Goal: Find contact information: Find contact information

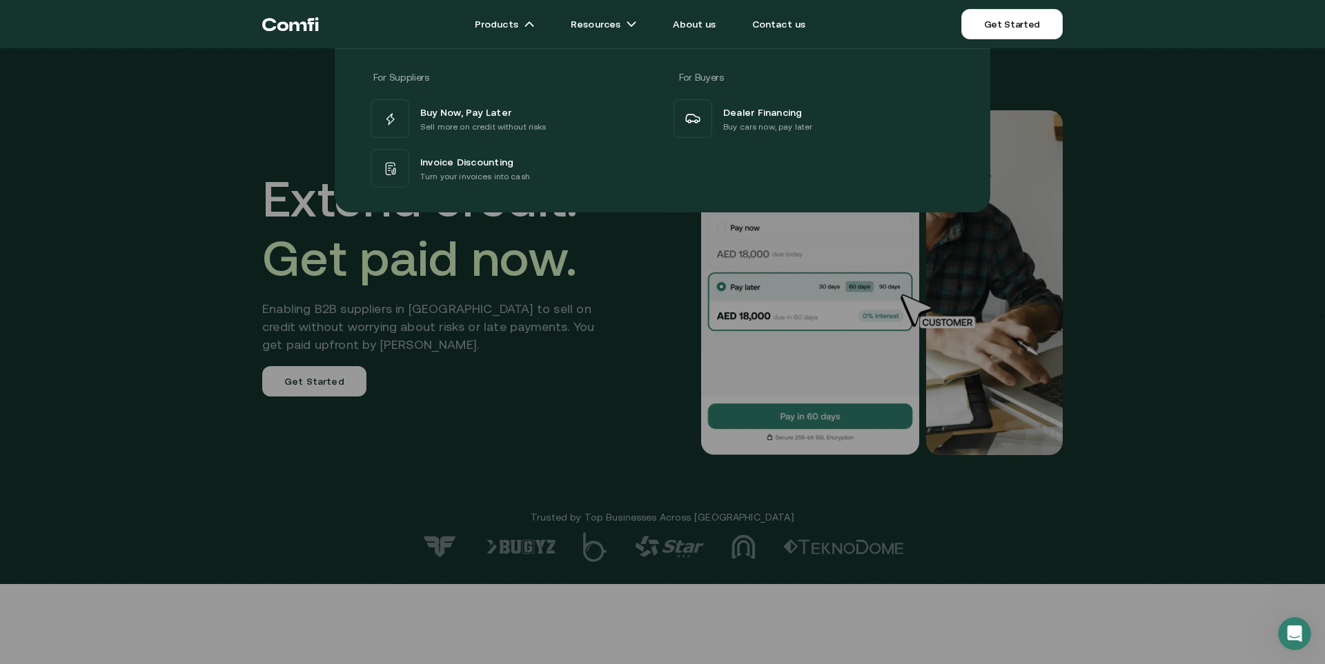
click at [166, 174] on div "For Suppliers For Buyers Buy Now, Pay Later Sell more on credit without risks I…" at bounding box center [662, 125] width 1325 height 175
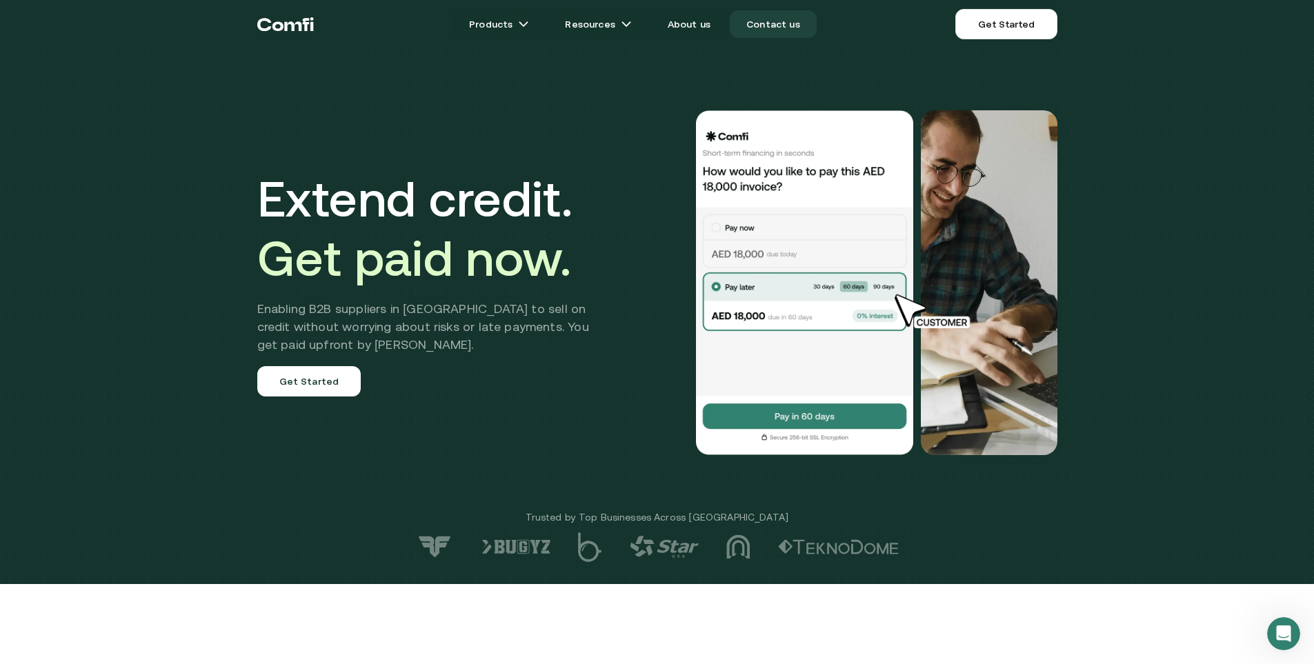
click at [788, 24] on link "Contact us" at bounding box center [773, 24] width 87 height 28
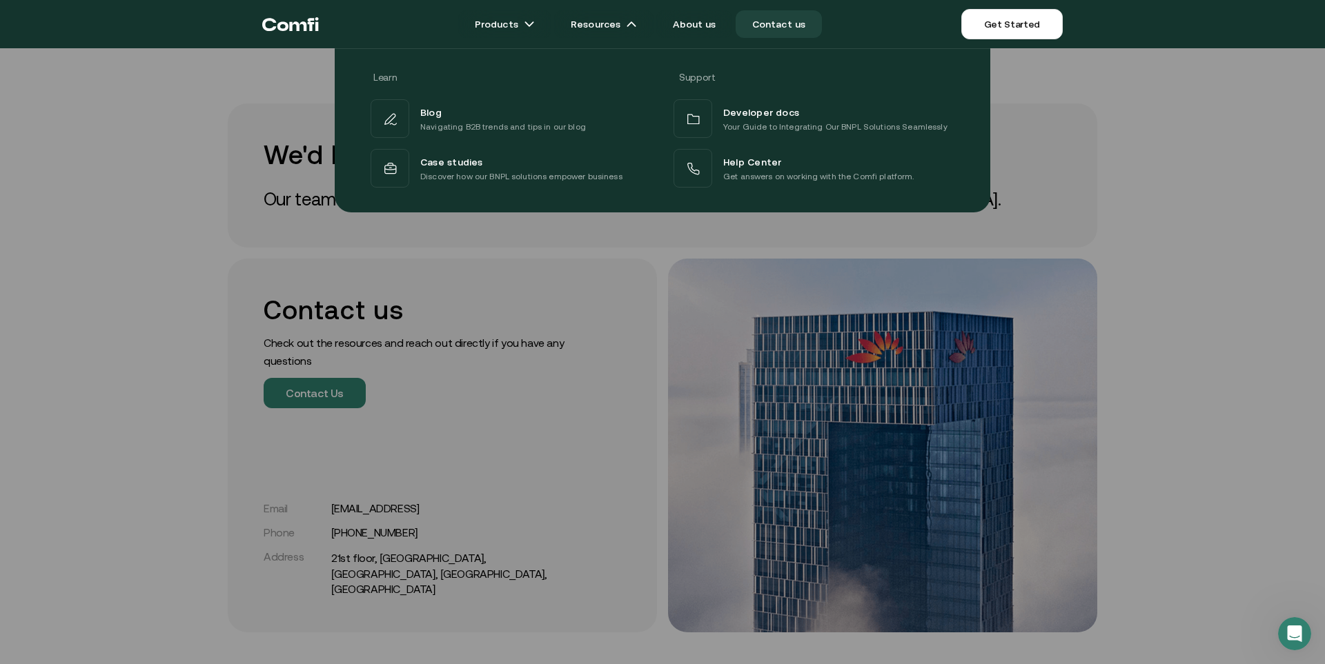
click at [75, 222] on div at bounding box center [662, 380] width 1325 height 664
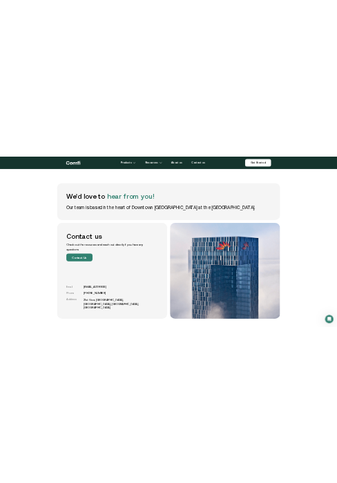
scroll to position [69, 0]
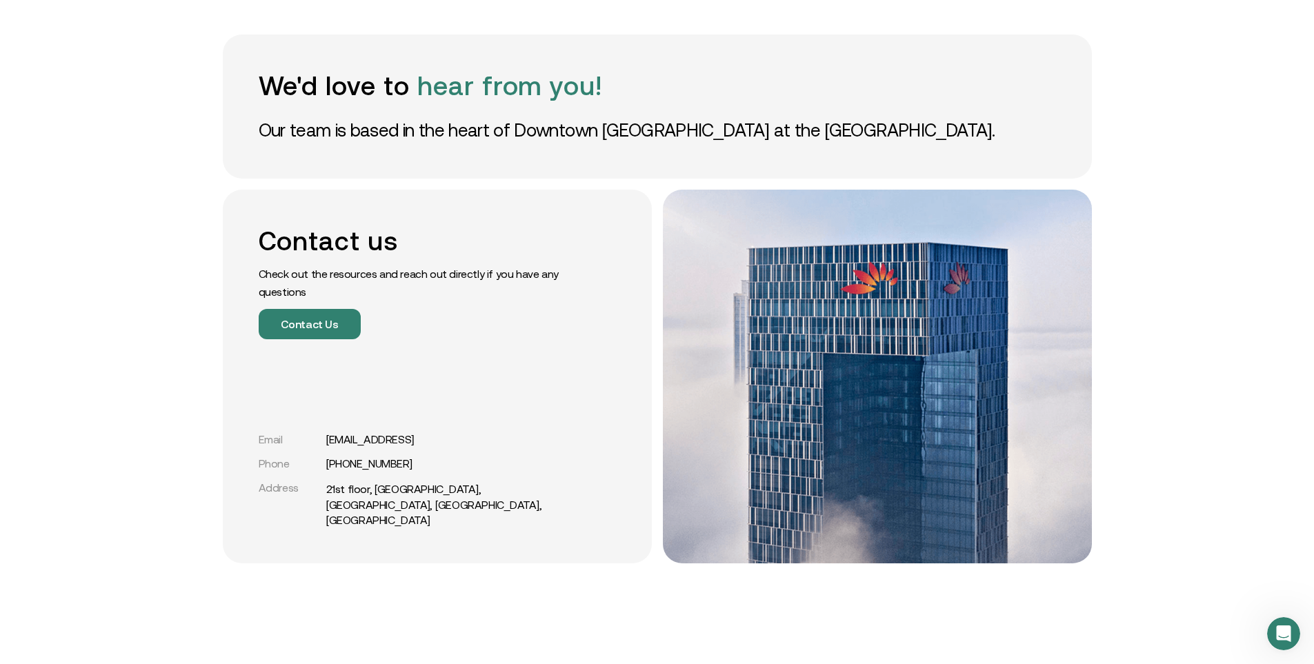
drag, startPoint x: 377, startPoint y: 483, endPoint x: 301, endPoint y: 521, distance: 85.5
click at [301, 521] on div "Address [GEOGRAPHIC_DATA], [GEOGRAPHIC_DATA], [GEOGRAPHIC_DATA], [GEOGRAPHIC_DA…" at bounding box center [414, 505] width 310 height 46
drag, startPoint x: 330, startPoint y: 469, endPoint x: 444, endPoint y: 486, distance: 115.1
click at [447, 486] on div "Email [EMAIL_ADDRESS] Phone [PHONE_NUMBER] Address [GEOGRAPHIC_DATA]" at bounding box center [414, 480] width 310 height 95
copy link "[PHONE_NUMBER]"
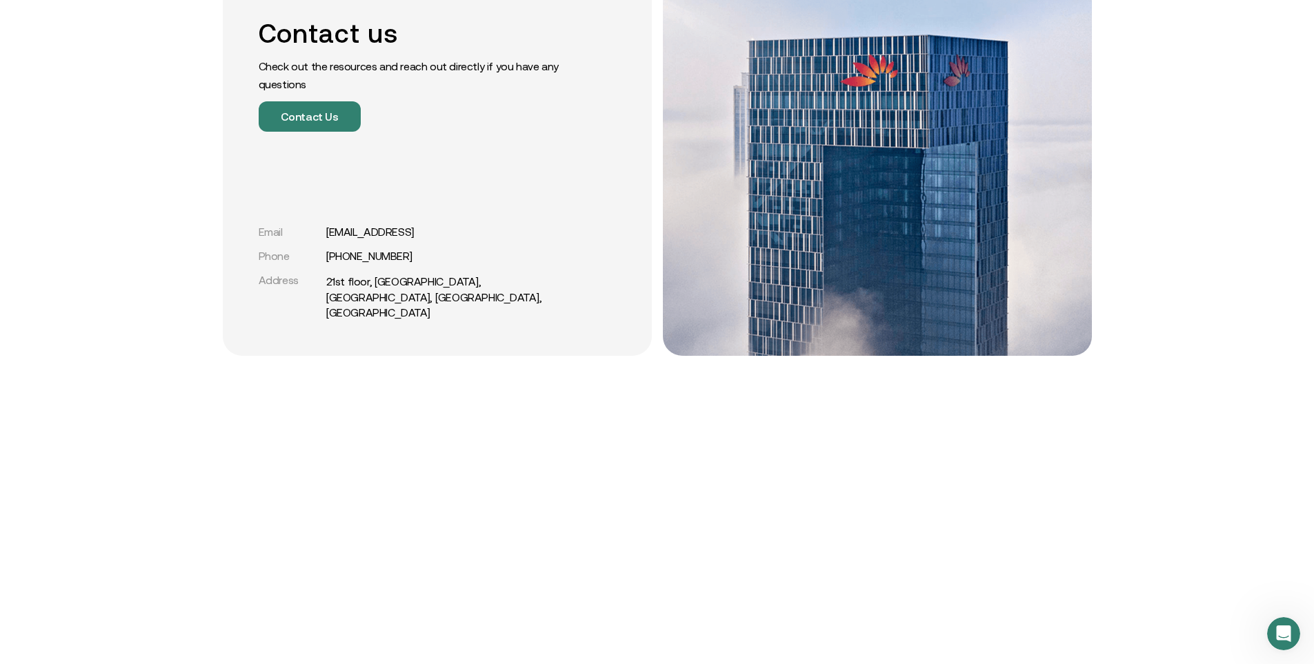
scroll to position [276, 0]
drag, startPoint x: 323, startPoint y: 304, endPoint x: 458, endPoint y: 315, distance: 135.7
click at [458, 315] on div "Address [GEOGRAPHIC_DATA], [GEOGRAPHIC_DATA], [GEOGRAPHIC_DATA], [GEOGRAPHIC_DA…" at bounding box center [414, 298] width 310 height 46
copy div "21st floor, [GEOGRAPHIC_DATA], [GEOGRAPHIC_DATA], [GEOGRAPHIC_DATA], [GEOGRAPHI…"
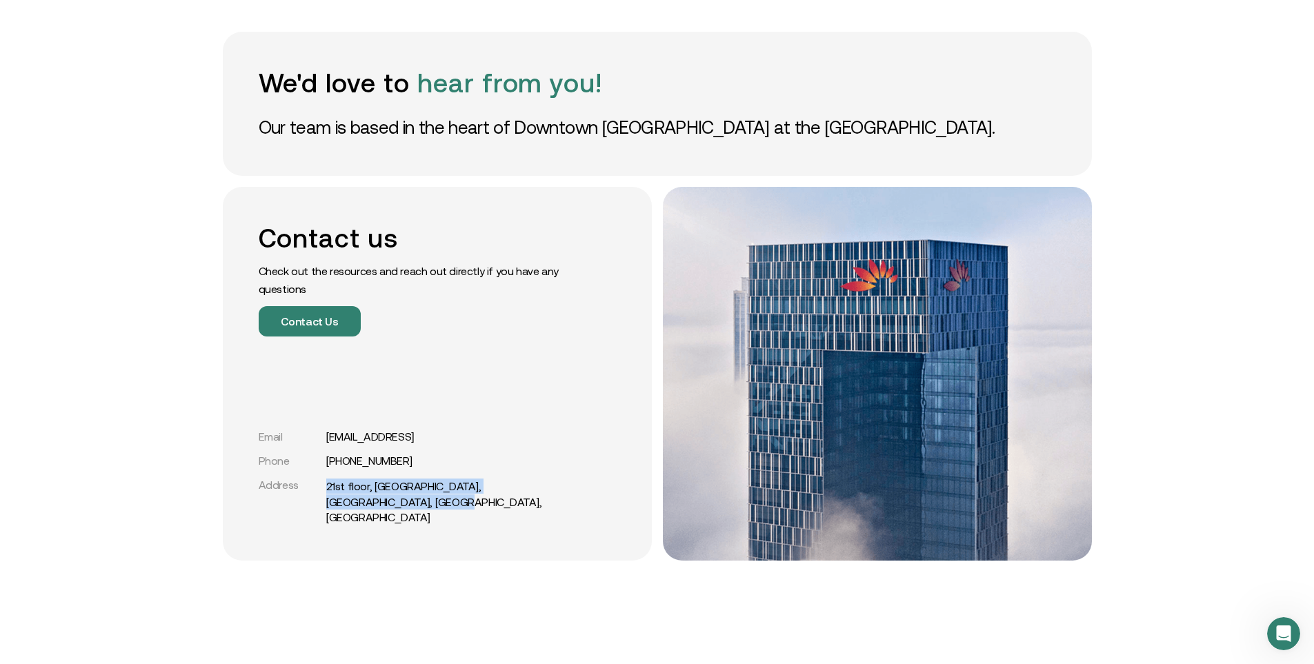
scroll to position [0, 0]
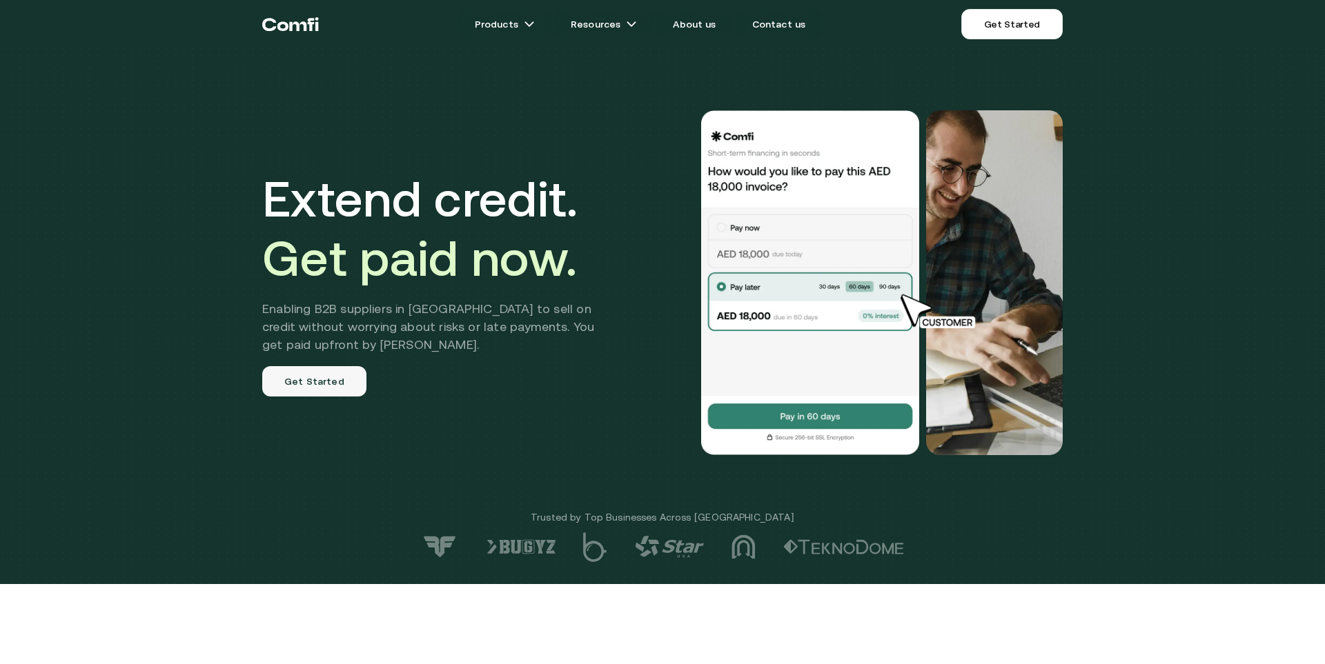
click at [348, 377] on link "Get Started" at bounding box center [314, 381] width 104 height 30
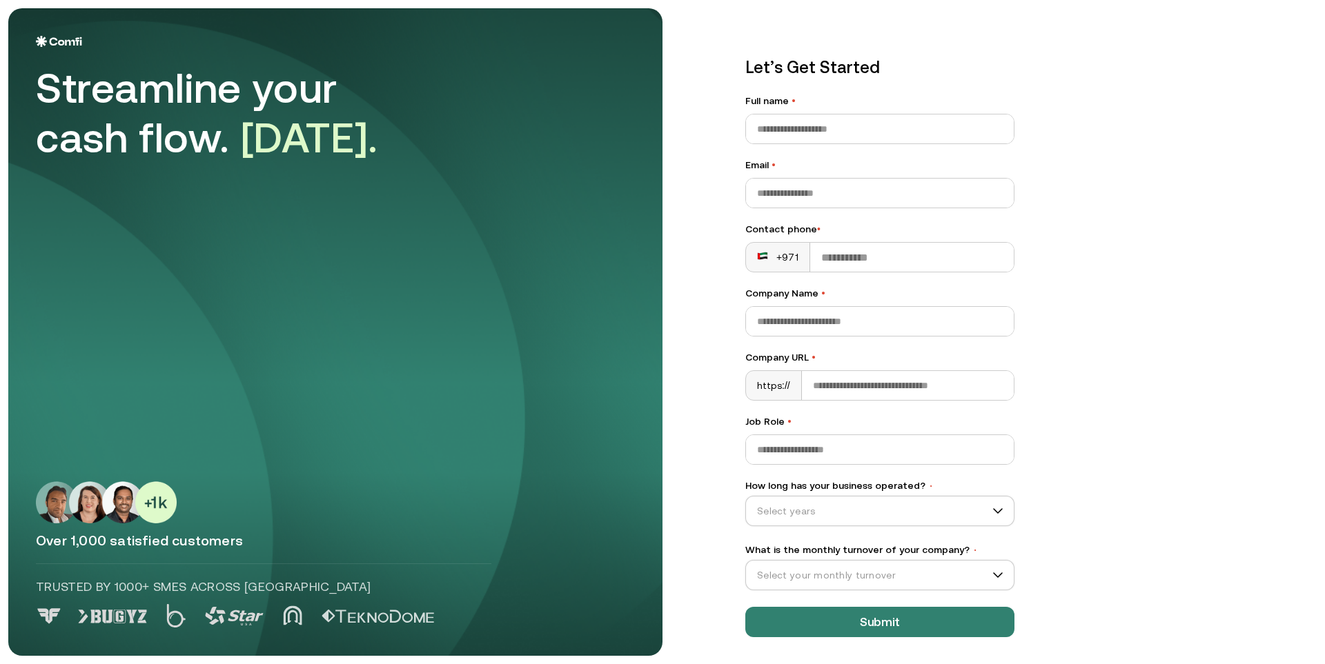
scroll to position [3, 0]
